Goal: Task Accomplishment & Management: Complete application form

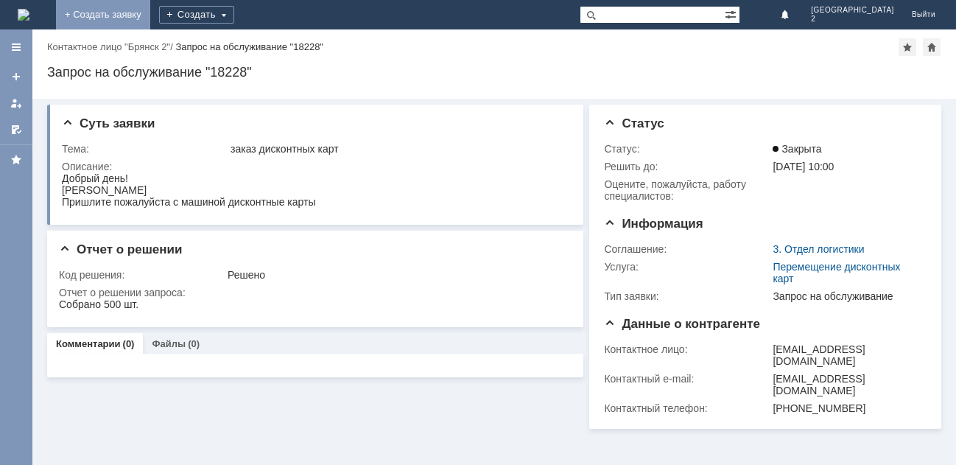
click at [150, 17] on link "+ Создать заявку" at bounding box center [103, 14] width 94 height 29
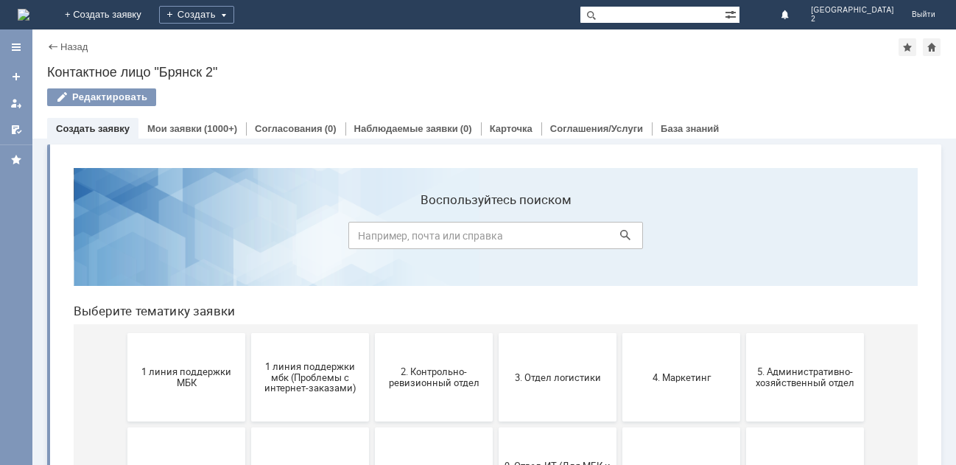
click at [178, 363] on button "1 линия поддержки МБК" at bounding box center [186, 377] width 118 height 88
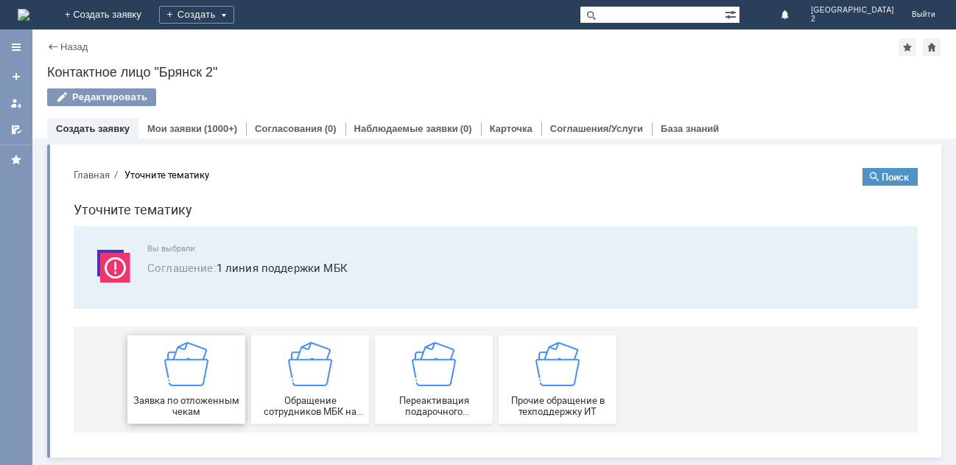
click at [191, 387] on div "Заявка по отложенным чекам" at bounding box center [186, 379] width 109 height 75
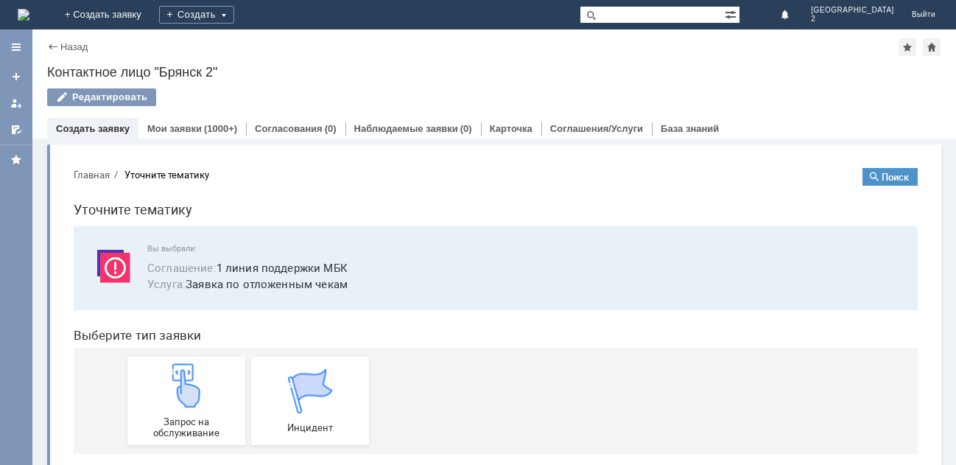
click at [191, 387] on img at bounding box center [186, 385] width 44 height 44
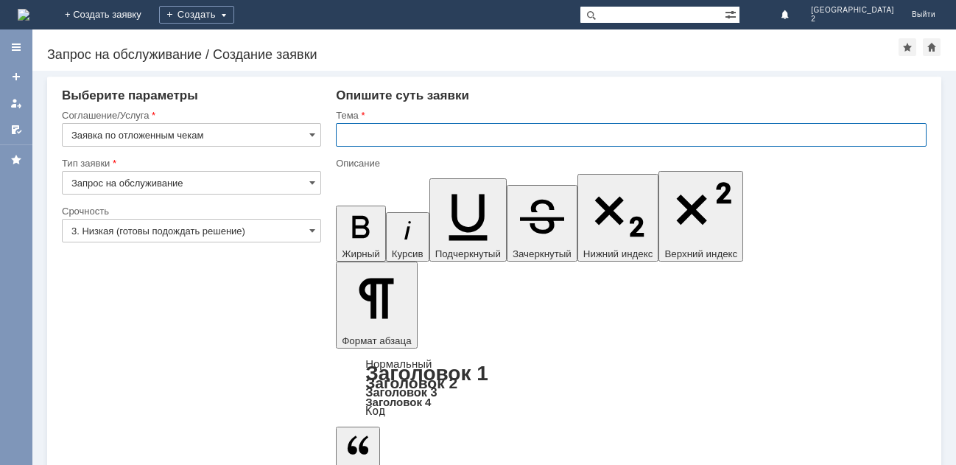
click at [356, 130] on input "text" at bounding box center [631, 135] width 591 height 24
type input "отл чек Бр2"
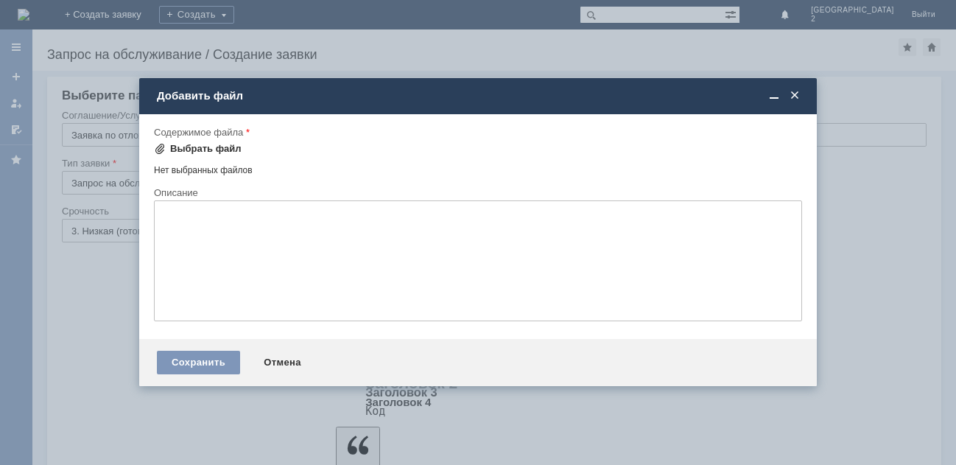
click at [203, 147] on div "Выбрать файл" at bounding box center [205, 149] width 71 height 12
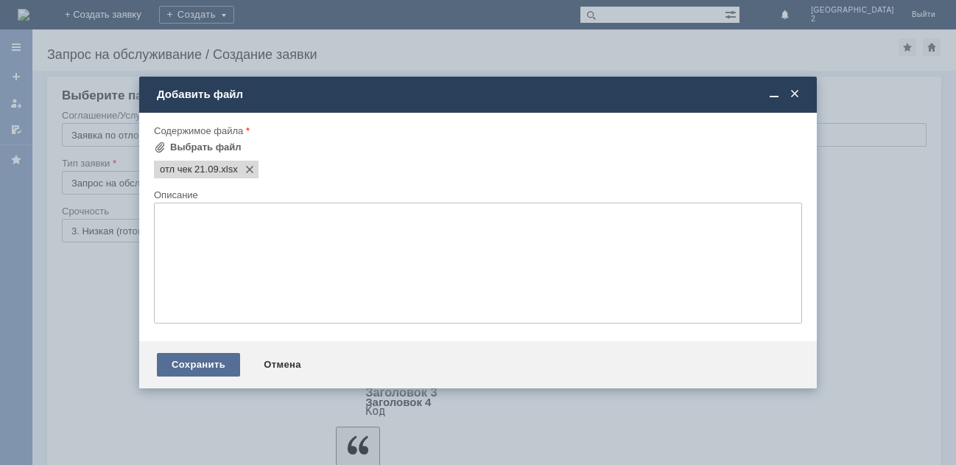
click at [221, 358] on div "Сохранить" at bounding box center [198, 365] width 83 height 24
